Goal: Information Seeking & Learning: Learn about a topic

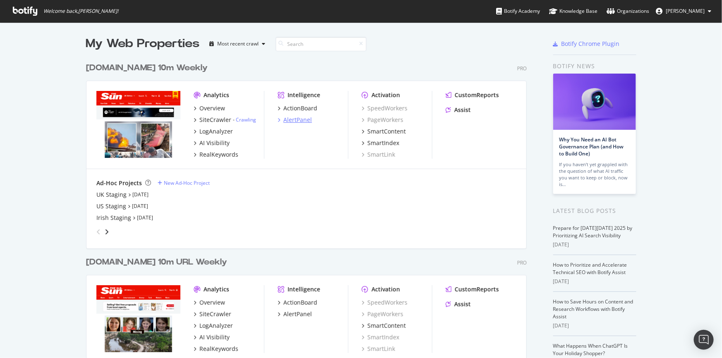
scroll to position [353, 711]
click at [208, 108] on div "Overview" at bounding box center [212, 108] width 26 height 8
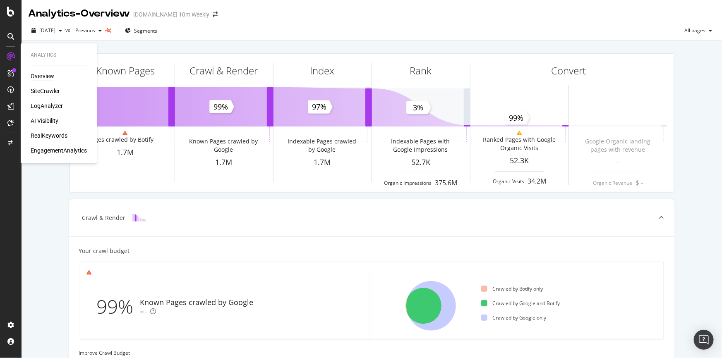
click at [43, 92] on div "SiteCrawler" at bounding box center [45, 91] width 29 height 8
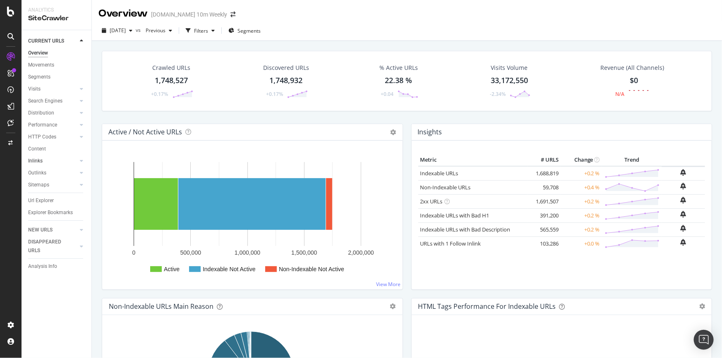
click at [45, 164] on link "Inlinks" at bounding box center [52, 161] width 49 height 9
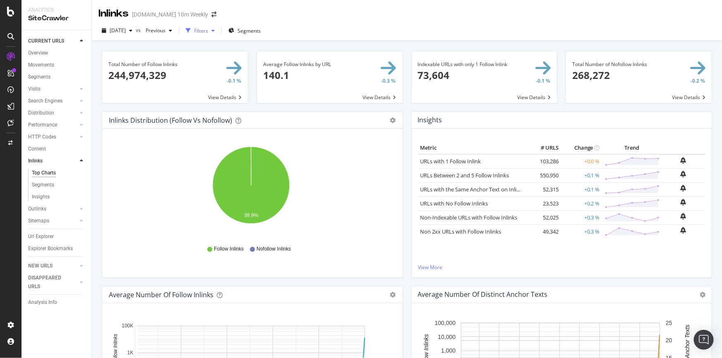
click at [208, 33] on div "Filters" at bounding box center [201, 30] width 14 height 7
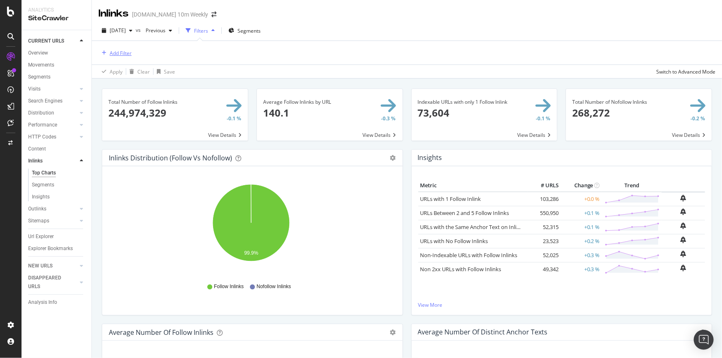
click at [113, 53] on div "Add Filter" at bounding box center [121, 53] width 22 height 7
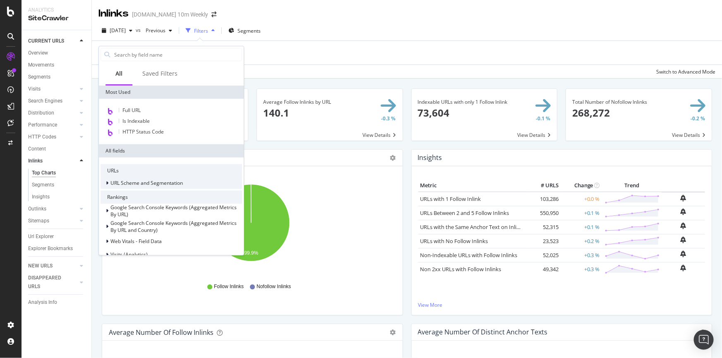
click at [108, 184] on icon at bounding box center [107, 183] width 2 height 5
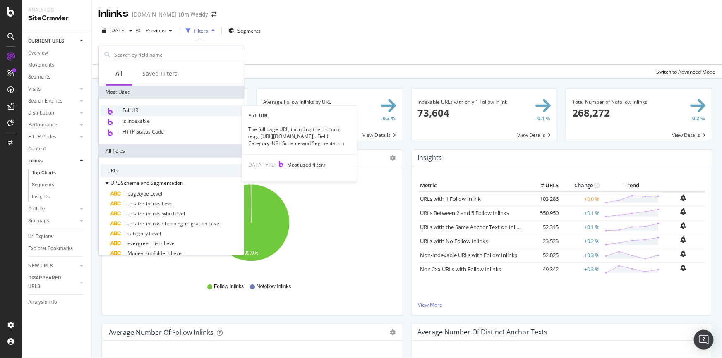
click at [143, 112] on div "Full URL" at bounding box center [172, 111] width 142 height 11
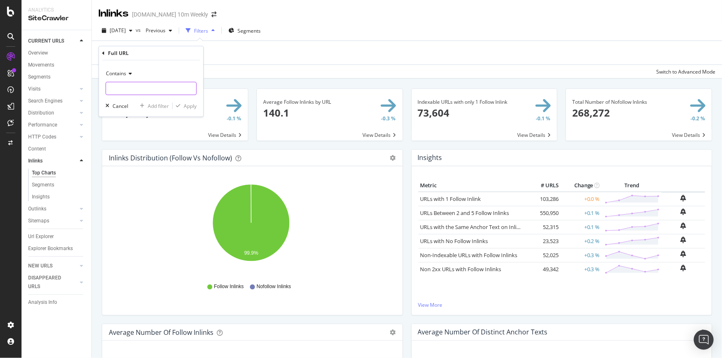
click at [119, 84] on input "text" at bounding box center [151, 88] width 90 height 13
paste input "times.co.uk"
type input "times.co.uk"
click at [184, 104] on div "Apply" at bounding box center [190, 105] width 13 height 7
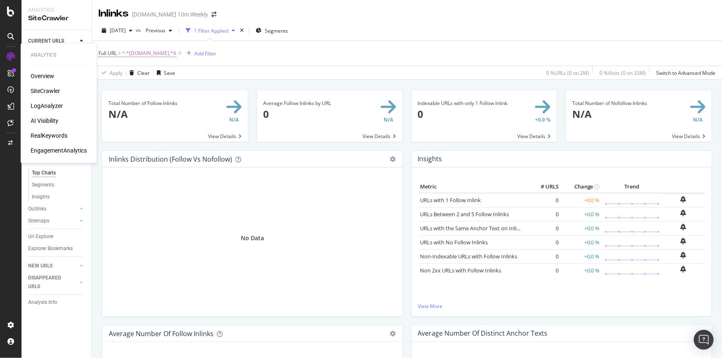
click at [55, 90] on div "SiteCrawler" at bounding box center [45, 91] width 29 height 8
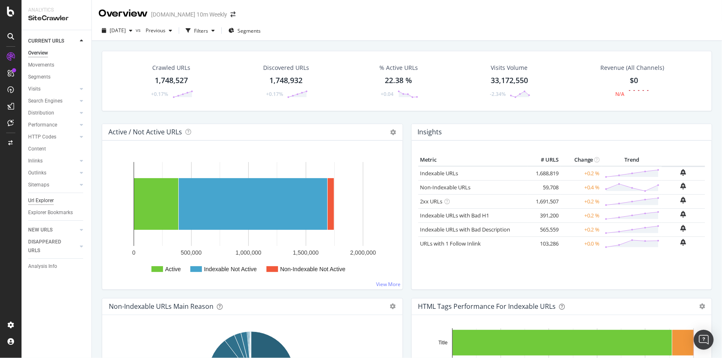
click at [50, 202] on div "Url Explorer" at bounding box center [41, 201] width 26 height 9
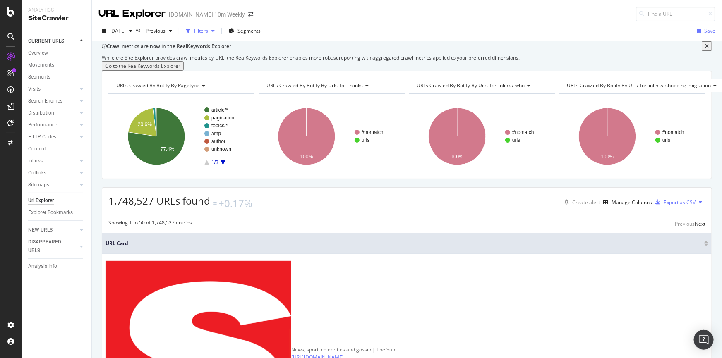
click at [208, 30] on div "Filters" at bounding box center [201, 30] width 14 height 7
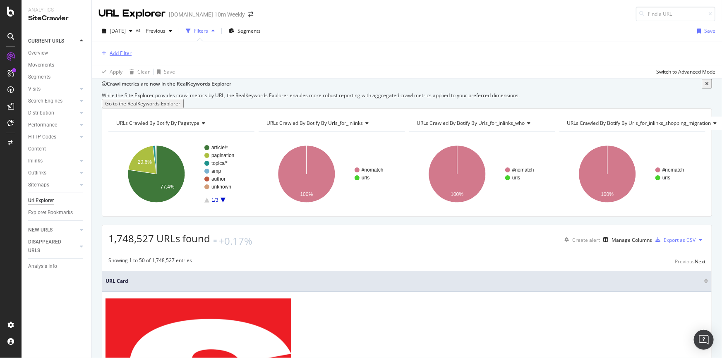
click at [120, 53] on div "Add Filter" at bounding box center [121, 53] width 22 height 7
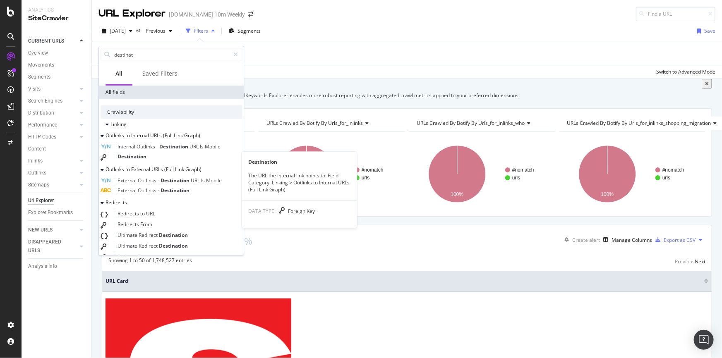
type input "destinat"
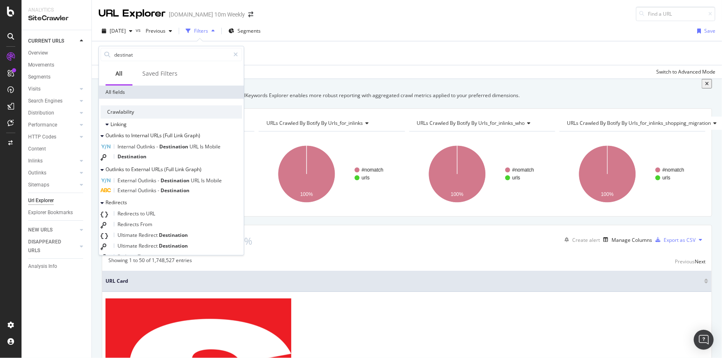
click at [163, 159] on div "Destination" at bounding box center [172, 157] width 142 height 11
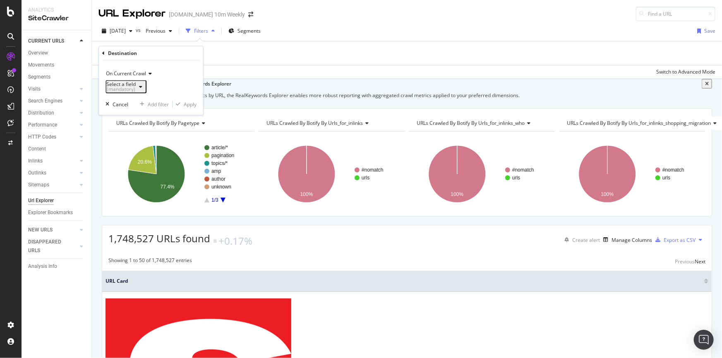
click at [136, 87] on div "(mandatory)" at bounding box center [120, 89] width 29 height 5
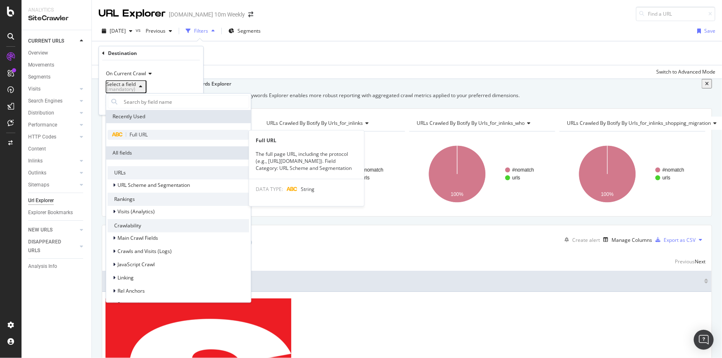
click at [145, 137] on span "Full URL" at bounding box center [139, 134] width 18 height 7
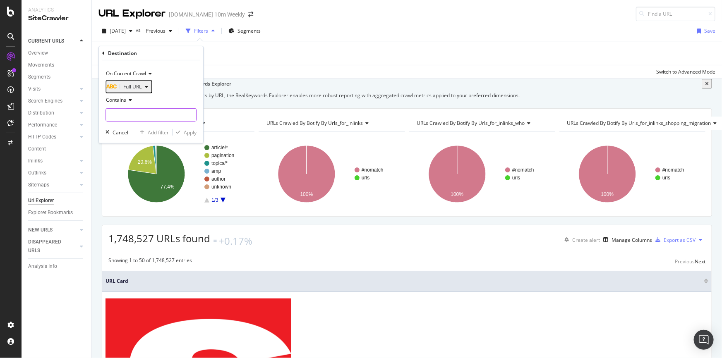
click at [135, 114] on input "text" at bounding box center [151, 114] width 90 height 13
paste input "times.co.uk"
type input "times.co.uk"
click at [195, 136] on div "Apply" at bounding box center [190, 132] width 13 height 7
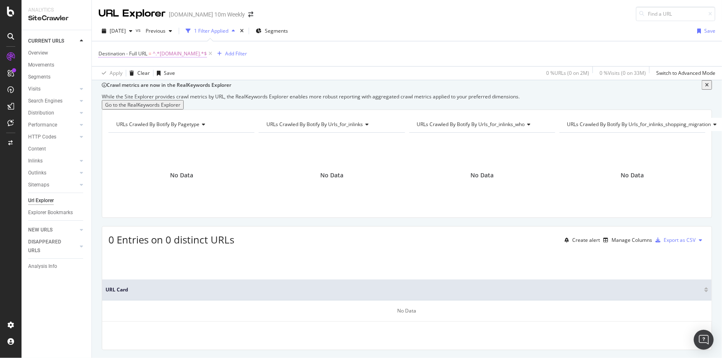
click at [179, 54] on span "^.*times.co.uk.*$" at bounding box center [180, 54] width 54 height 12
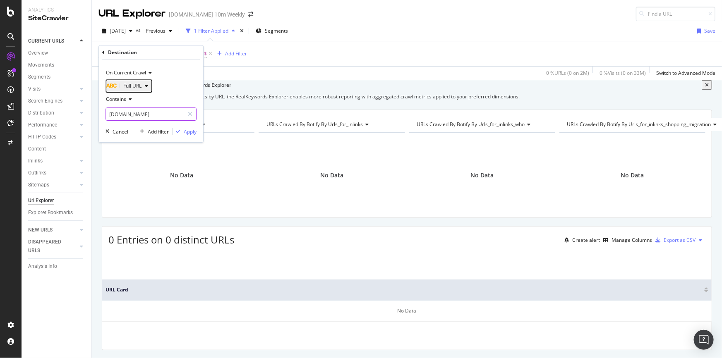
click at [141, 114] on input "times.co.uk" at bounding box center [145, 114] width 78 height 13
type input "thetimes"
click at [183, 131] on div "Apply" at bounding box center [185, 131] width 24 height 7
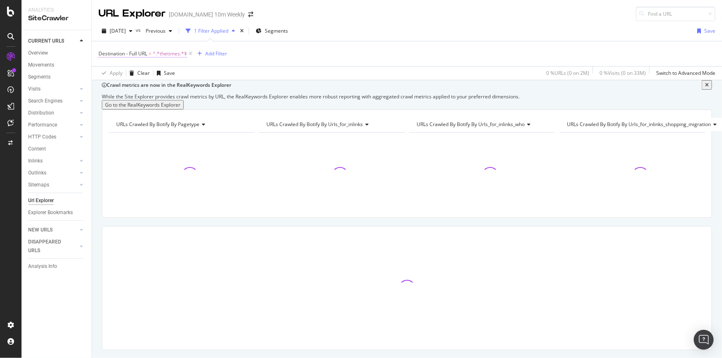
click at [168, 53] on span "^.*thetimes.*$" at bounding box center [170, 54] width 34 height 12
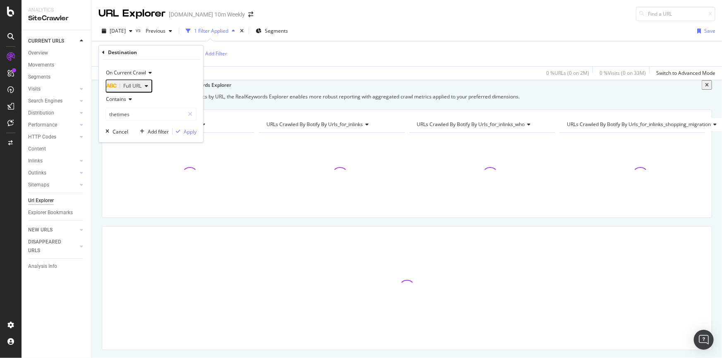
click at [145, 87] on icon "button" at bounding box center [146, 86] width 3 height 5
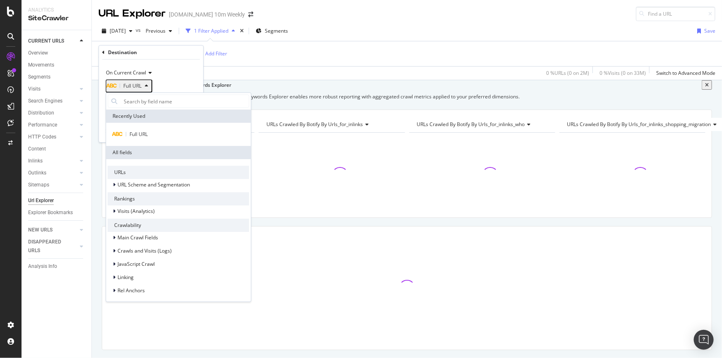
click at [180, 83] on div "Full URL" at bounding box center [151, 85] width 91 height 13
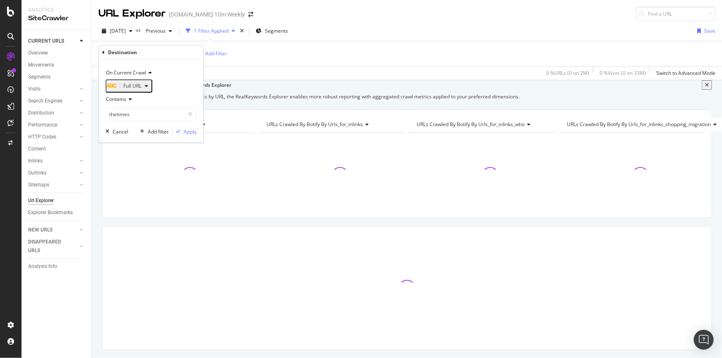
click at [185, 66] on div "On Current Crawl Full URL Contains thetimes Cancel Add filter Apply" at bounding box center [151, 101] width 104 height 83
click at [281, 77] on div "Apply Clear Save 0 % URLs ( 0 on 2M ) 0 % Visits ( 0 on 33M ) Switch to Advance…" at bounding box center [407, 73] width 630 height 14
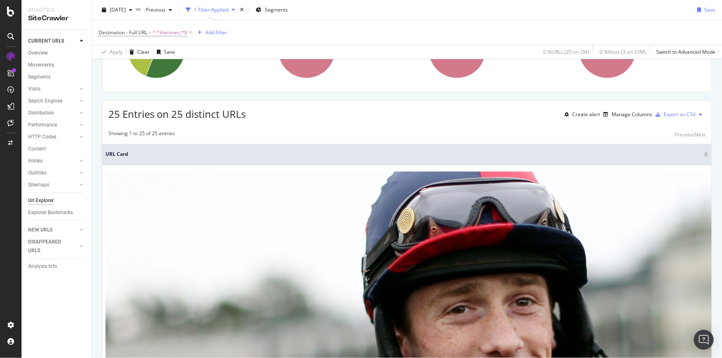
scroll to position [113, 0]
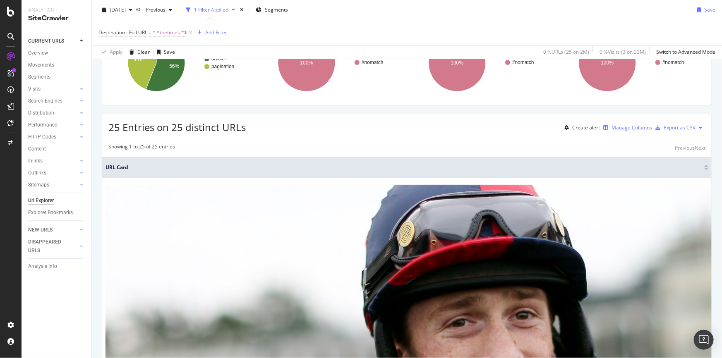
click at [612, 131] on div "Manage Columns" at bounding box center [632, 127] width 41 height 7
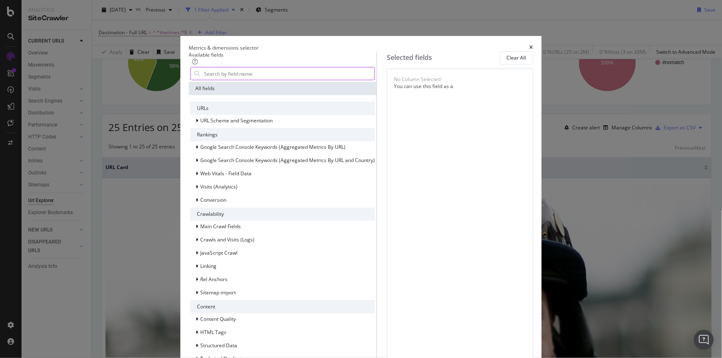
click at [238, 79] on input "modal" at bounding box center [288, 73] width 171 height 12
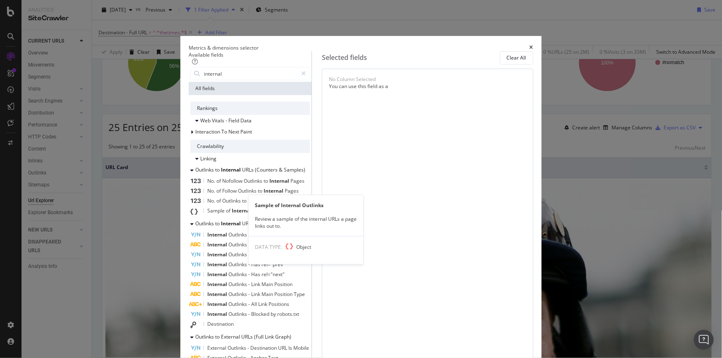
type input "internal"
click at [271, 212] on span "Outlinks" at bounding box center [262, 210] width 19 height 7
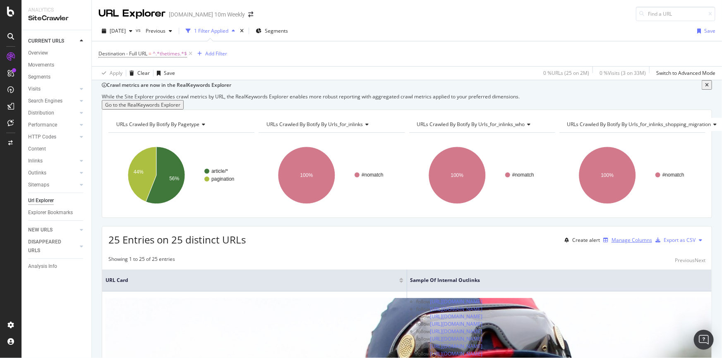
click at [617, 244] on div "Manage Columns" at bounding box center [632, 240] width 41 height 7
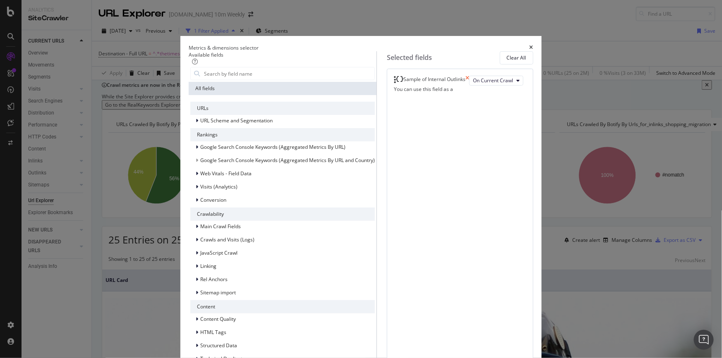
click at [469, 82] on icon "times" at bounding box center [468, 81] width 4 height 10
click at [217, 283] on span "Rel Anchors" at bounding box center [213, 279] width 27 height 7
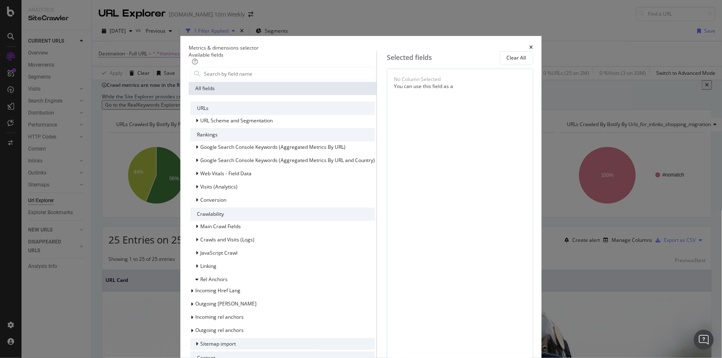
scroll to position [113, 0]
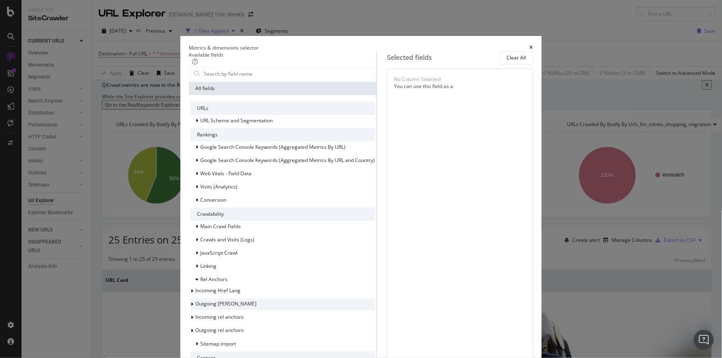
click at [195, 300] on div "modal" at bounding box center [192, 304] width 5 height 8
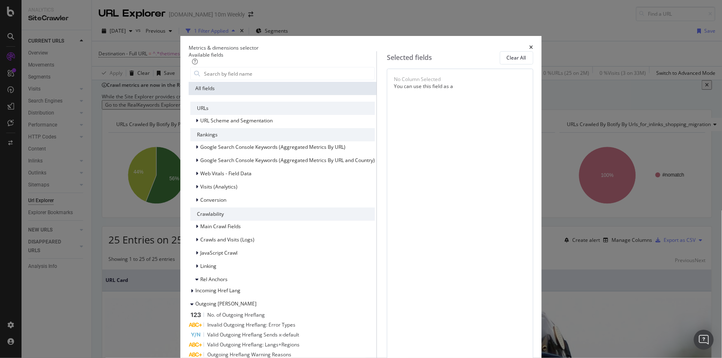
click at [533, 45] on icon "times" at bounding box center [532, 47] width 4 height 5
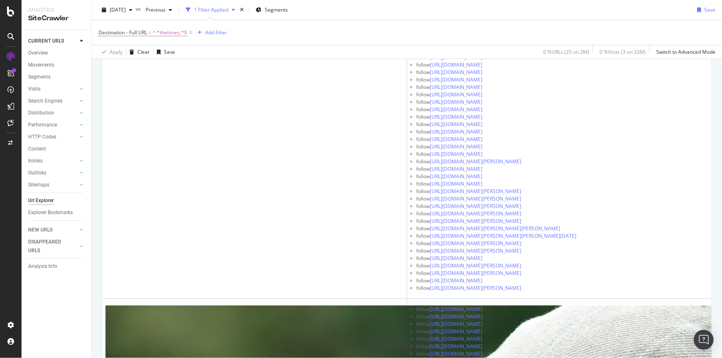
scroll to position [937, 0]
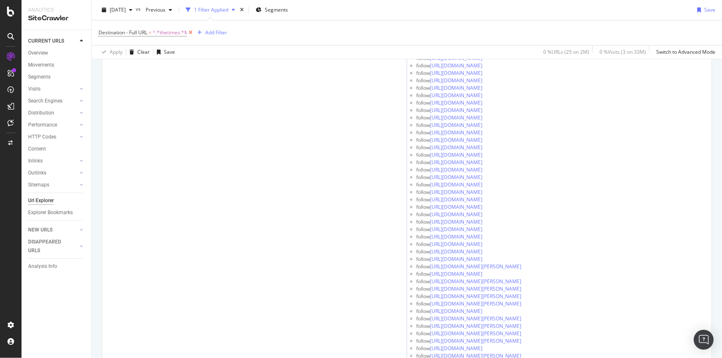
click at [192, 32] on icon at bounding box center [190, 33] width 7 height 8
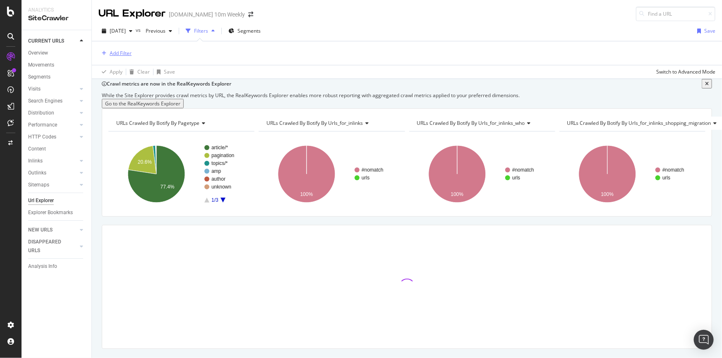
click at [128, 52] on div "Add Filter" at bounding box center [121, 53] width 22 height 7
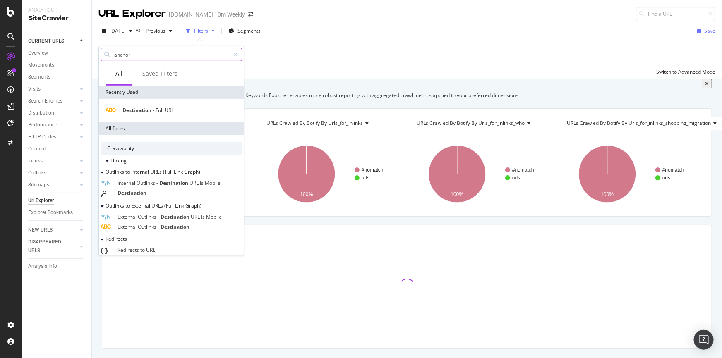
click at [149, 54] on input "anchor" at bounding box center [171, 54] width 116 height 12
click at [162, 57] on input "anchor" at bounding box center [171, 54] width 116 height 12
click at [169, 57] on input "anchor" at bounding box center [171, 54] width 116 height 12
type input "anchor"
click at [237, 54] on icon at bounding box center [235, 55] width 5 height 6
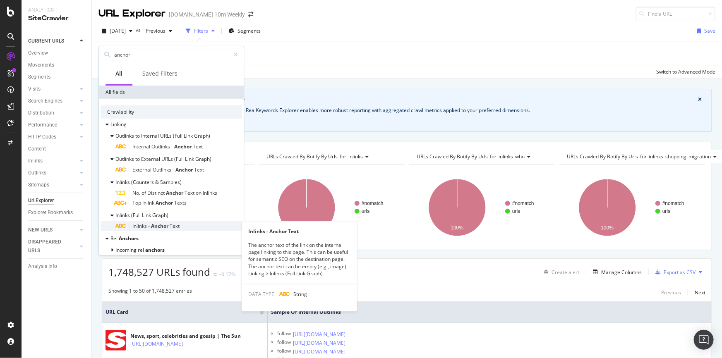
type input "anchor"
click at [173, 228] on span "Text" at bounding box center [175, 226] width 10 height 7
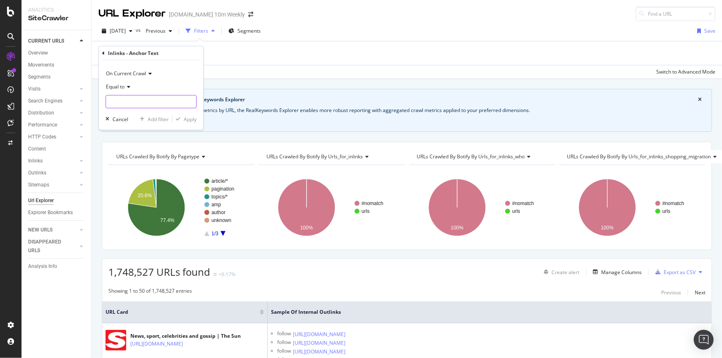
click at [127, 103] on input "text" at bounding box center [151, 101] width 90 height 13
type input "t"
type input "times"
click at [129, 84] on icon at bounding box center [128, 86] width 6 height 5
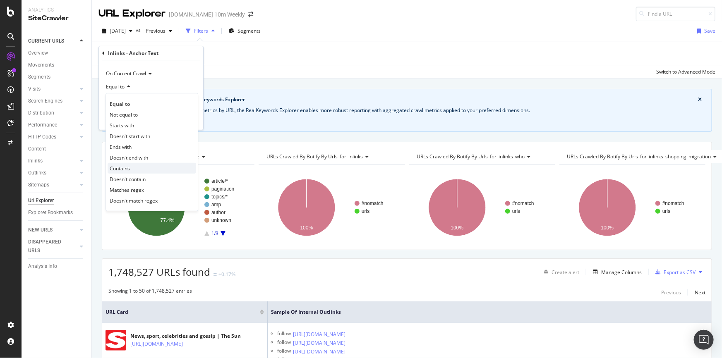
click at [134, 166] on div "Contains" at bounding box center [152, 168] width 89 height 11
